Goal: Transaction & Acquisition: Purchase product/service

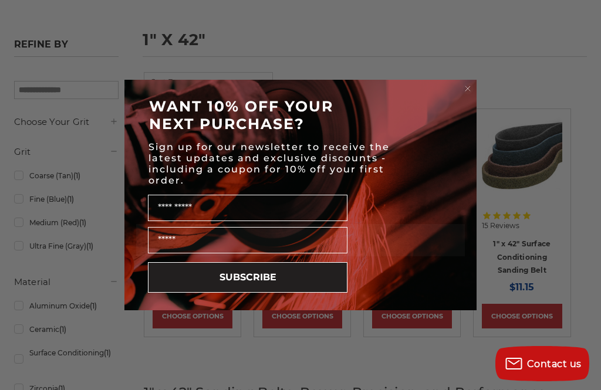
click at [472, 94] on circle "Close dialog" at bounding box center [467, 88] width 11 height 11
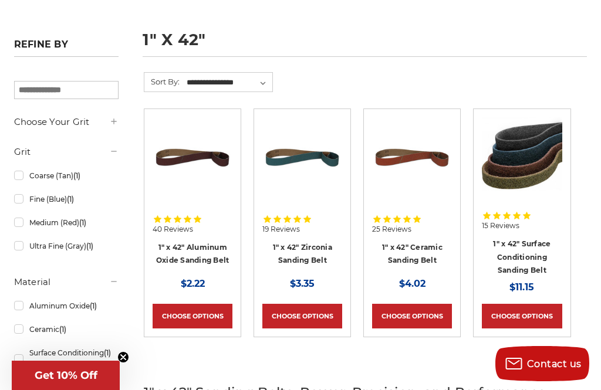
click at [539, 255] on link "1" x 42" Surface Conditioning Sanding Belt" at bounding box center [522, 256] width 58 height 35
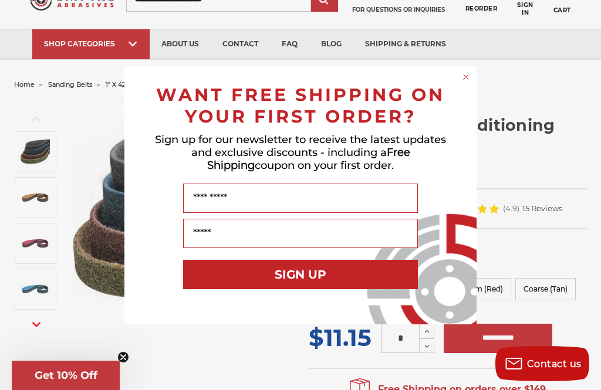
scroll to position [52, 0]
click at [471, 73] on circle "Close dialog" at bounding box center [466, 76] width 11 height 11
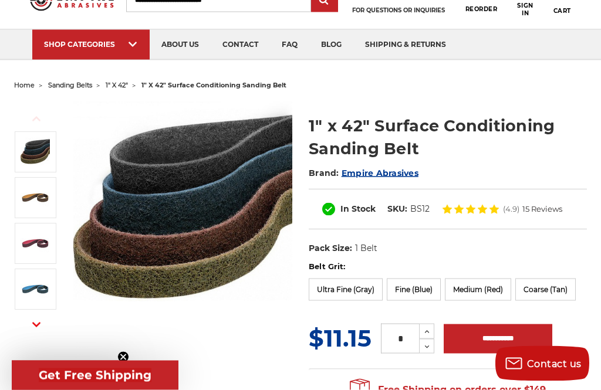
scroll to position [52, 0]
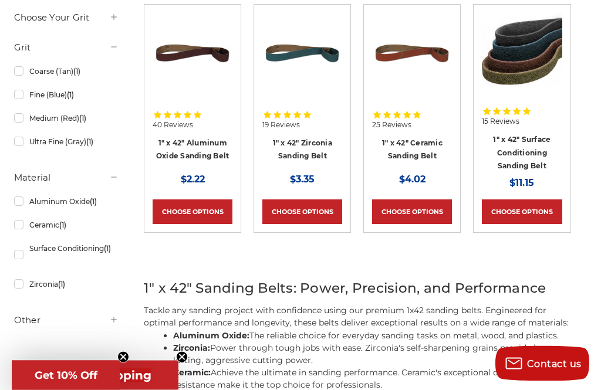
scroll to position [257, 0]
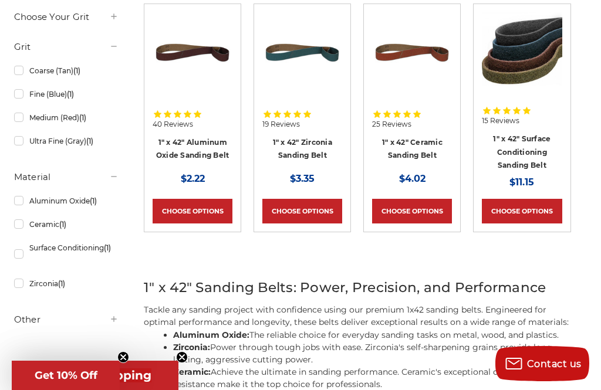
click at [409, 144] on link "1" x 42" Ceramic Sanding Belt" at bounding box center [412, 149] width 60 height 22
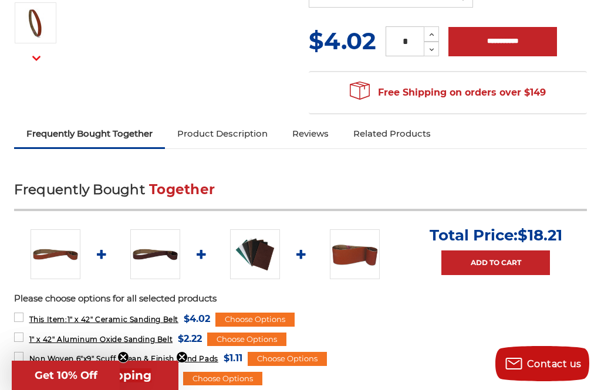
scroll to position [309, 0]
